Goal: Entertainment & Leisure: Consume media (video, audio)

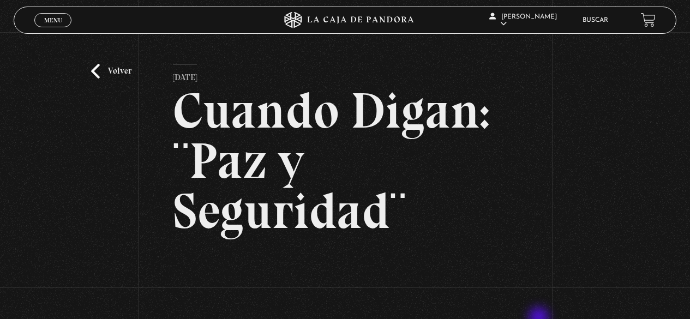
scroll to position [172, 0]
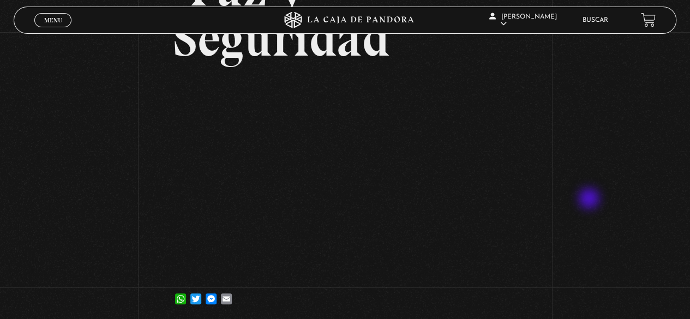
drag, startPoint x: 596, startPoint y: 195, endPoint x: 447, endPoint y: 55, distance: 204.5
click at [615, 164] on div "Volver [DATE] Cuando Digan: ¨Paz y Seguridad¨ WhatsApp Twitter Messenger Email" at bounding box center [345, 92] width 690 height 465
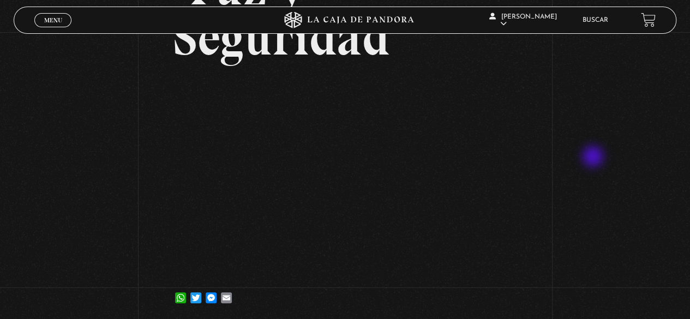
drag, startPoint x: 595, startPoint y: 158, endPoint x: 575, endPoint y: 169, distance: 22.5
click at [595, 158] on div "Volver 13 noviembre, 2023 Cuando Digan: ¨Paz y Seguridad¨ WhatsApp Twitter Mess…" at bounding box center [345, 91] width 690 height 465
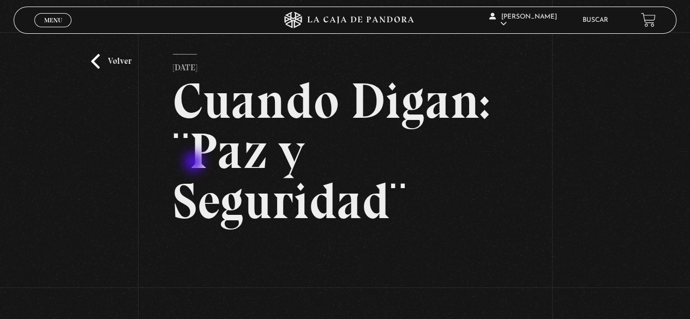
scroll to position [0, 0]
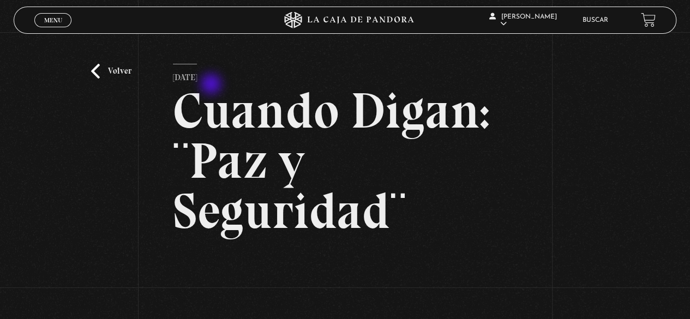
click at [197, 78] on p "13 noviembre, 2023" at bounding box center [185, 75] width 24 height 22
click at [105, 71] on link "Volver" at bounding box center [111, 71] width 40 height 15
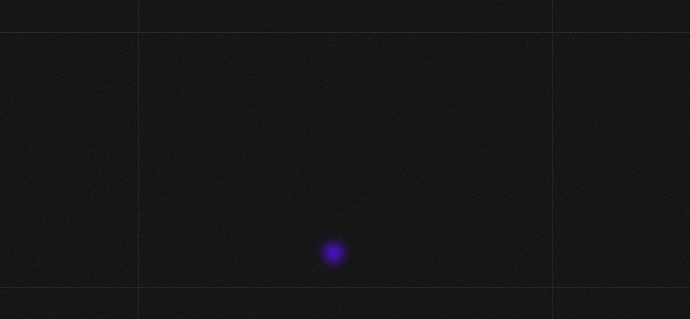
scroll to position [104, 0]
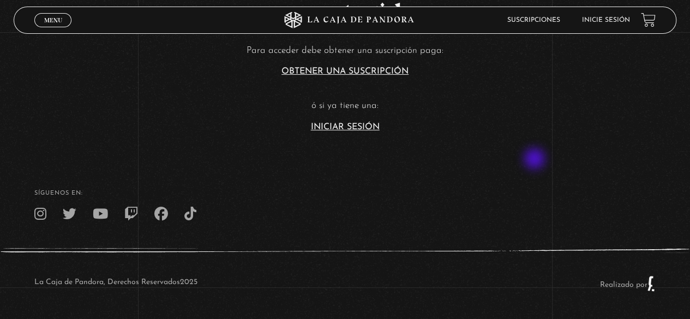
click at [539, 160] on footer "SÍguenos en: La Caja de Pandora, Derechos Reservados 2025 Realizado por" at bounding box center [345, 235] width 690 height 167
click at [355, 125] on link "Iniciar Sesión" at bounding box center [345, 127] width 69 height 9
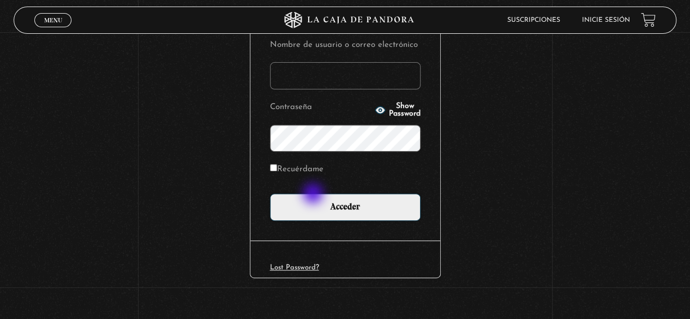
scroll to position [153, 0]
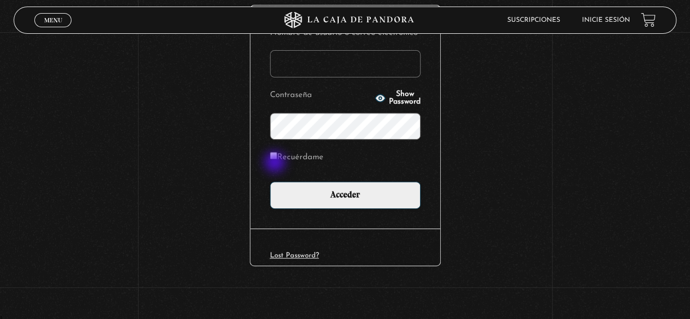
type input "paovanesa08@gmail.com"
click at [276, 159] on label "Recuérdame" at bounding box center [296, 157] width 53 height 17
click at [276, 159] on input "Recuérdame" at bounding box center [273, 155] width 7 height 7
checkbox input "true"
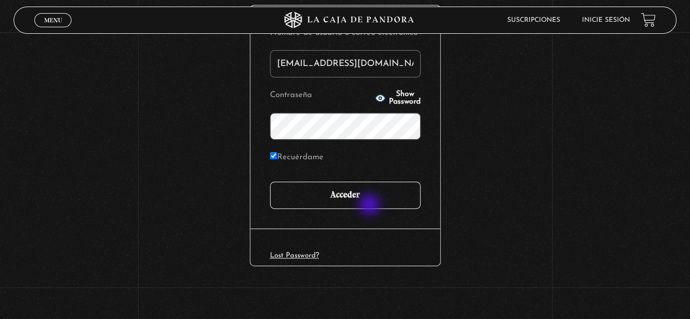
click at [372, 206] on input "Acceder" at bounding box center [345, 195] width 151 height 27
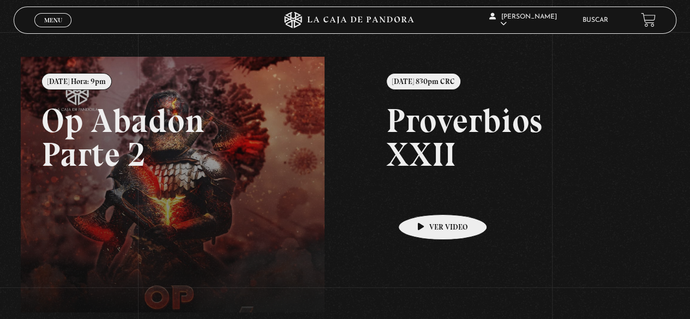
scroll to position [109, 0]
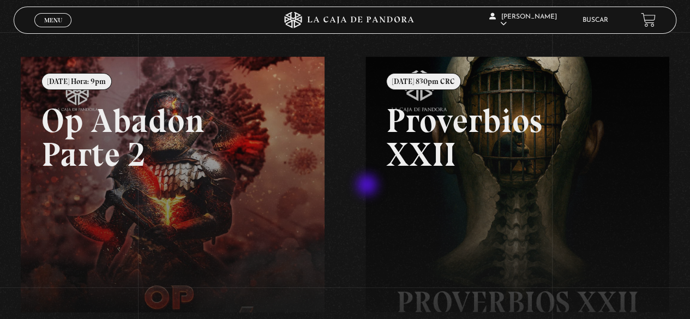
drag, startPoint x: 556, startPoint y: 177, endPoint x: 343, endPoint y: 186, distance: 213.4
click at [343, 186] on div "Menu Cerrar Paola Zárate En vivos Pandora Centinelas Mi cuenta Salir Buscar Bus…" at bounding box center [345, 201] width 690 height 556
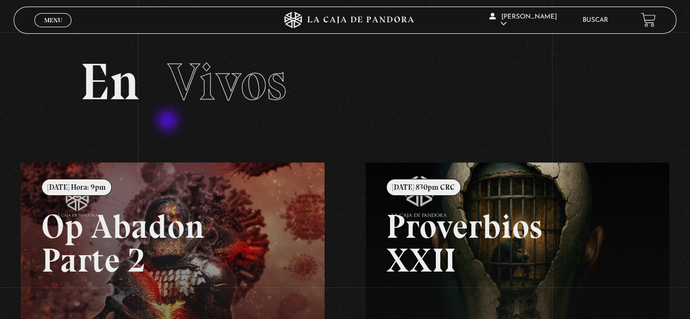
scroll to position [0, 0]
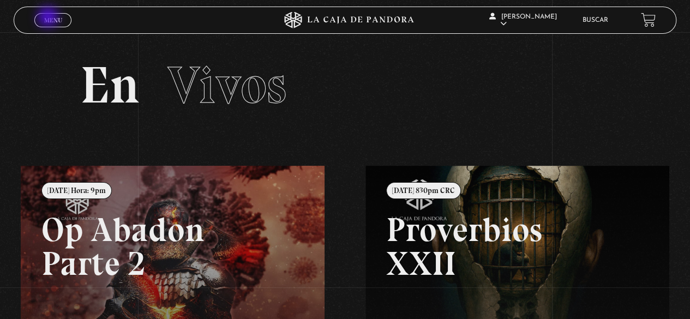
click at [49, 18] on span "Menu" at bounding box center [53, 20] width 18 height 7
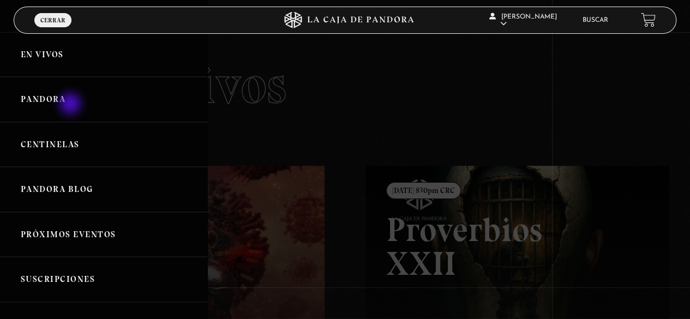
click at [71, 104] on link "Pandora" at bounding box center [103, 99] width 207 height 45
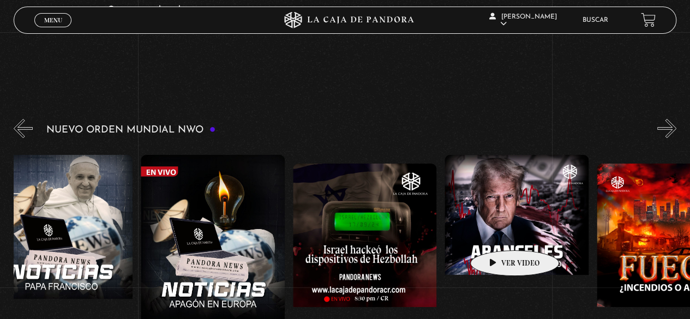
scroll to position [0, 525]
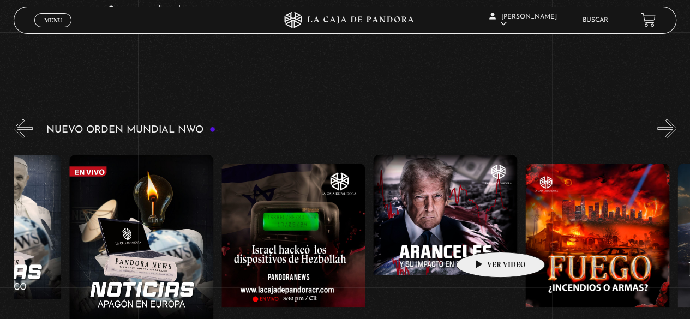
drag, startPoint x: 593, startPoint y: 226, endPoint x: 479, endPoint y: 234, distance: 114.2
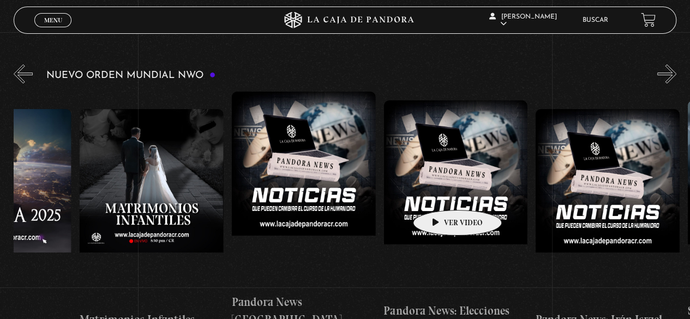
scroll to position [0, 1507]
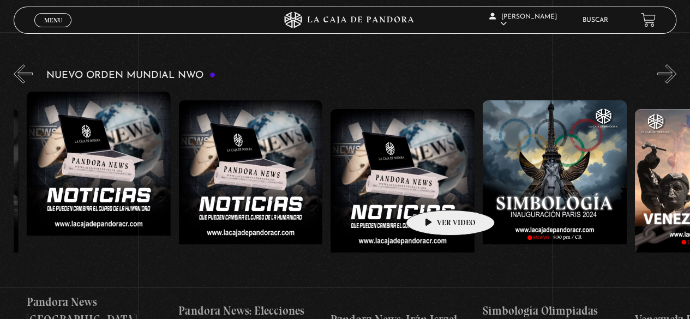
drag, startPoint x: 610, startPoint y: 190, endPoint x: 433, endPoint y: 194, distance: 176.7
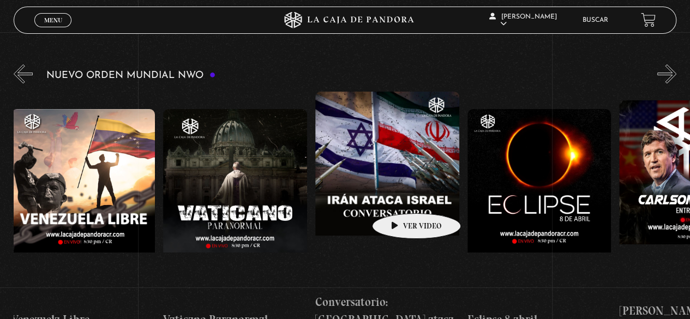
scroll to position [0, 2136]
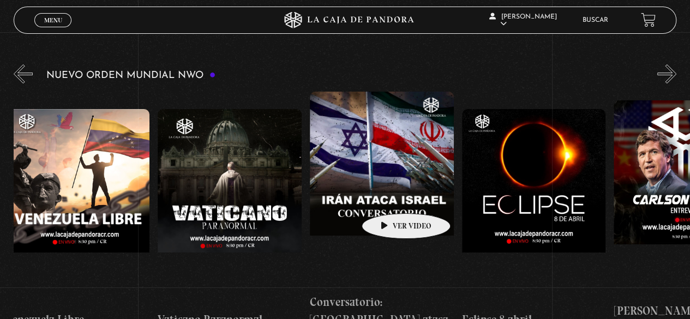
drag, startPoint x: 514, startPoint y: 195, endPoint x: 389, endPoint y: 197, distance: 125.5
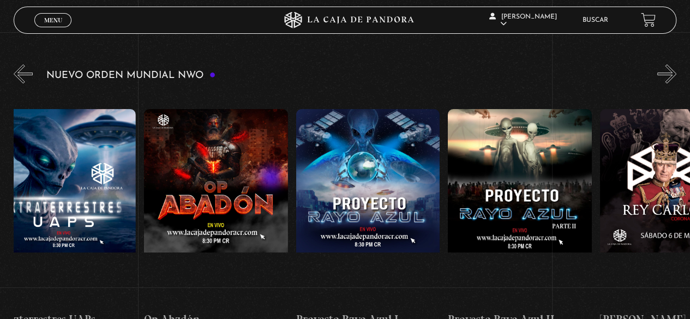
scroll to position [0, 3653]
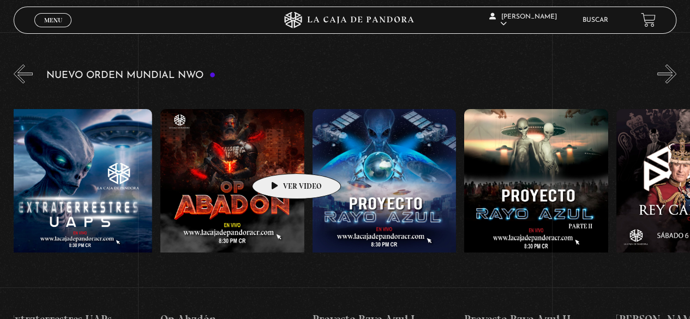
drag, startPoint x: 580, startPoint y: 183, endPoint x: 279, endPoint y: 157, distance: 302.2
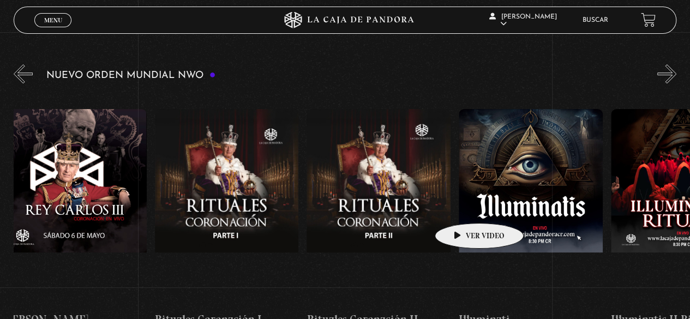
scroll to position [0, 4289]
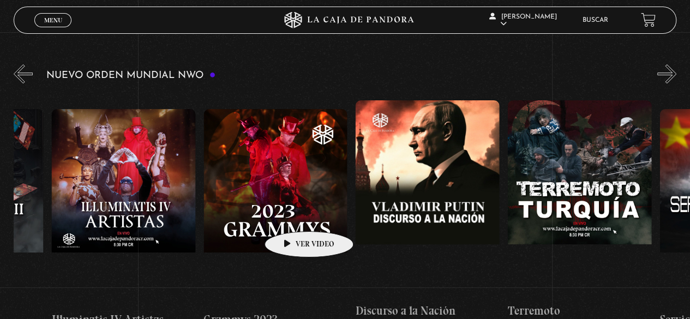
drag, startPoint x: 584, startPoint y: 205, endPoint x: 289, endPoint y: 212, distance: 295.2
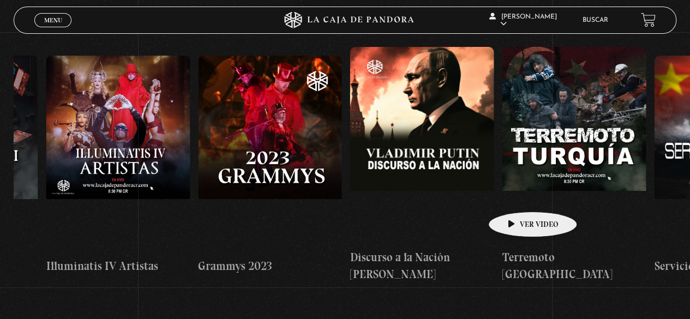
scroll to position [218, 0]
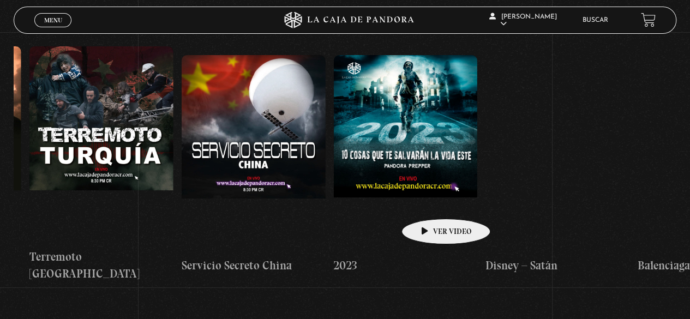
drag, startPoint x: 520, startPoint y: 195, endPoint x: 422, endPoint y: 202, distance: 97.9
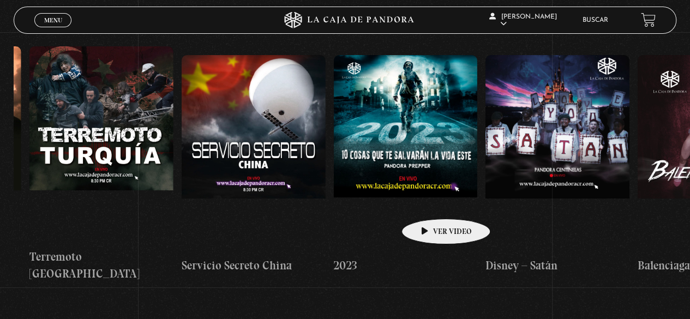
click at [422, 202] on div "Células Durmientes Pandora News: Israel vrs Irán Parte I Pandora News: Israel v…" at bounding box center [257, 165] width 11703 height 254
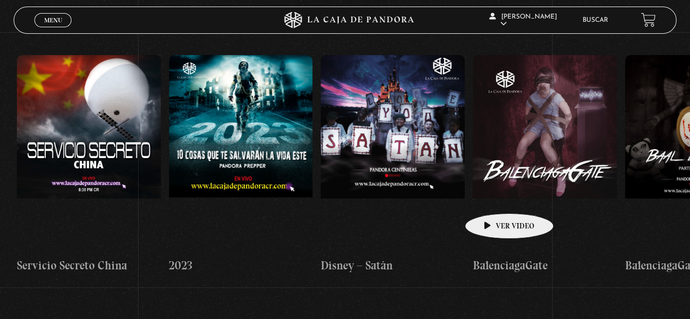
scroll to position [0, 5784]
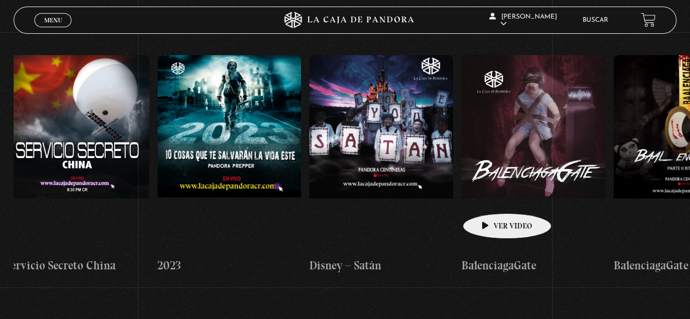
drag, startPoint x: 520, startPoint y: 188, endPoint x: 490, endPoint y: 197, distance: 31.8
click at [490, 197] on div "Células Durmientes Pandora News: Israel vrs Irán Parte I Pandora News: Israel v…" at bounding box center [80, 165] width 11703 height 254
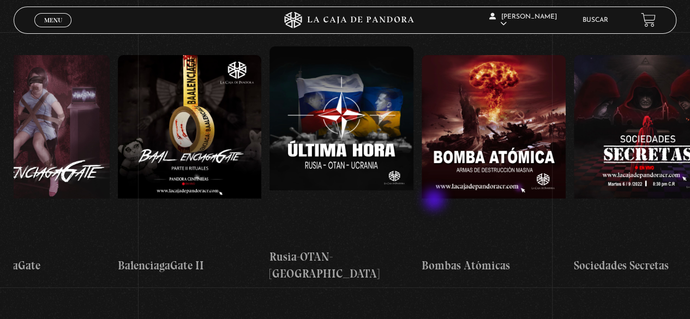
scroll to position [0, 6283]
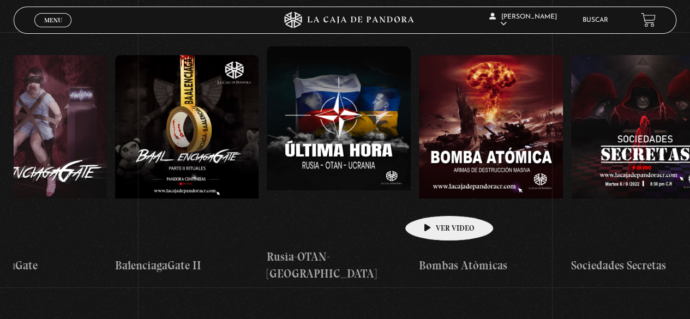
drag, startPoint x: 529, startPoint y: 191, endPoint x: 432, endPoint y: 197, distance: 97.3
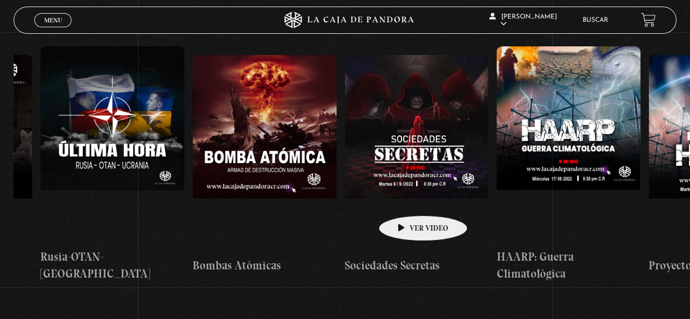
drag, startPoint x: 448, startPoint y: 194, endPoint x: 403, endPoint y: 199, distance: 45.0
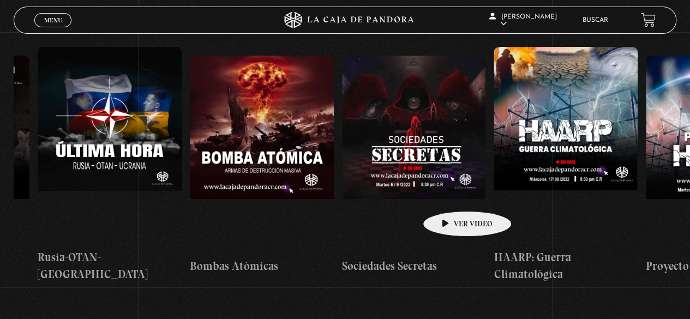
scroll to position [218, 0]
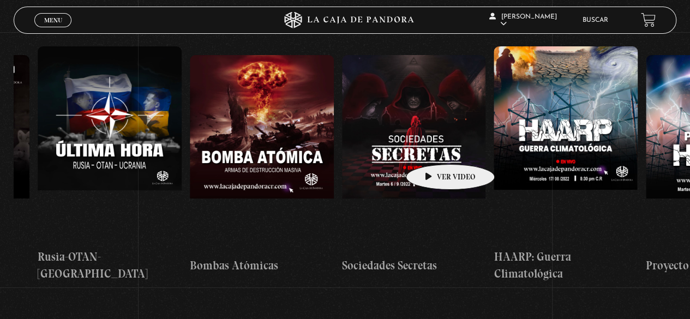
click at [433, 149] on figure at bounding box center [414, 153] width 144 height 196
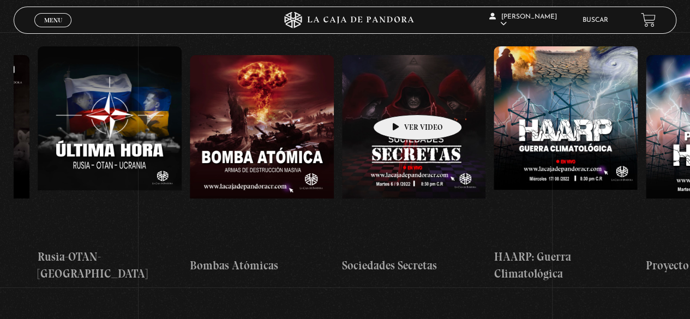
click at [401, 98] on figure at bounding box center [414, 153] width 144 height 196
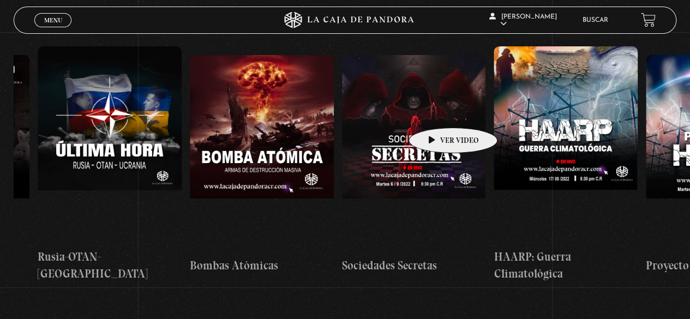
click at [432, 109] on figure at bounding box center [414, 153] width 144 height 196
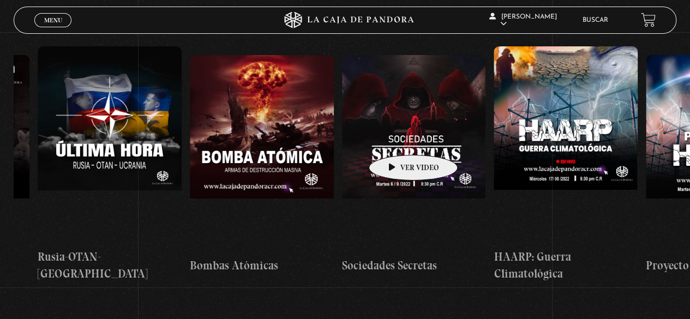
click at [396, 139] on figure at bounding box center [414, 153] width 144 height 196
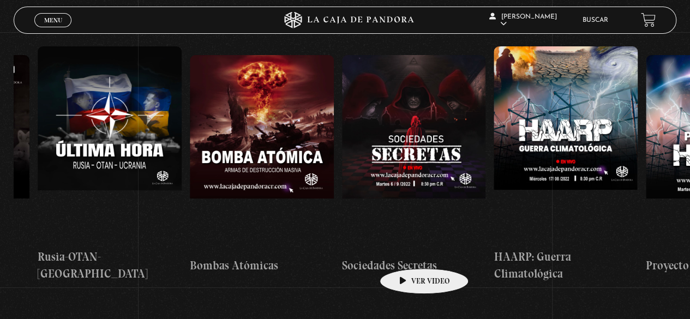
click at [406, 257] on h4 "Sociedades Secretas" at bounding box center [414, 265] width 144 height 17
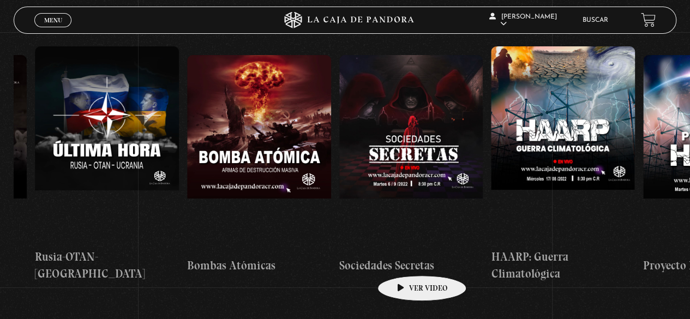
click at [405, 259] on h4 "Sociedades Secretas" at bounding box center [411, 265] width 144 height 17
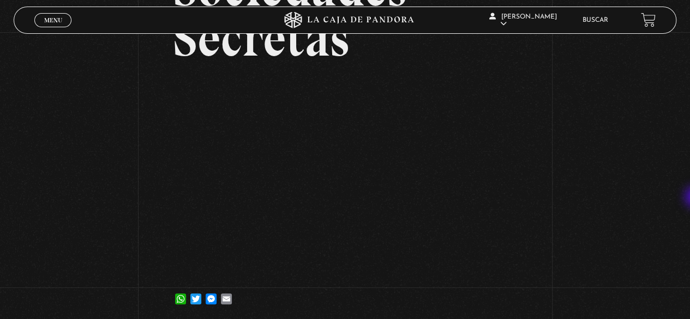
scroll to position [123, 0]
